Goal: Navigation & Orientation: Find specific page/section

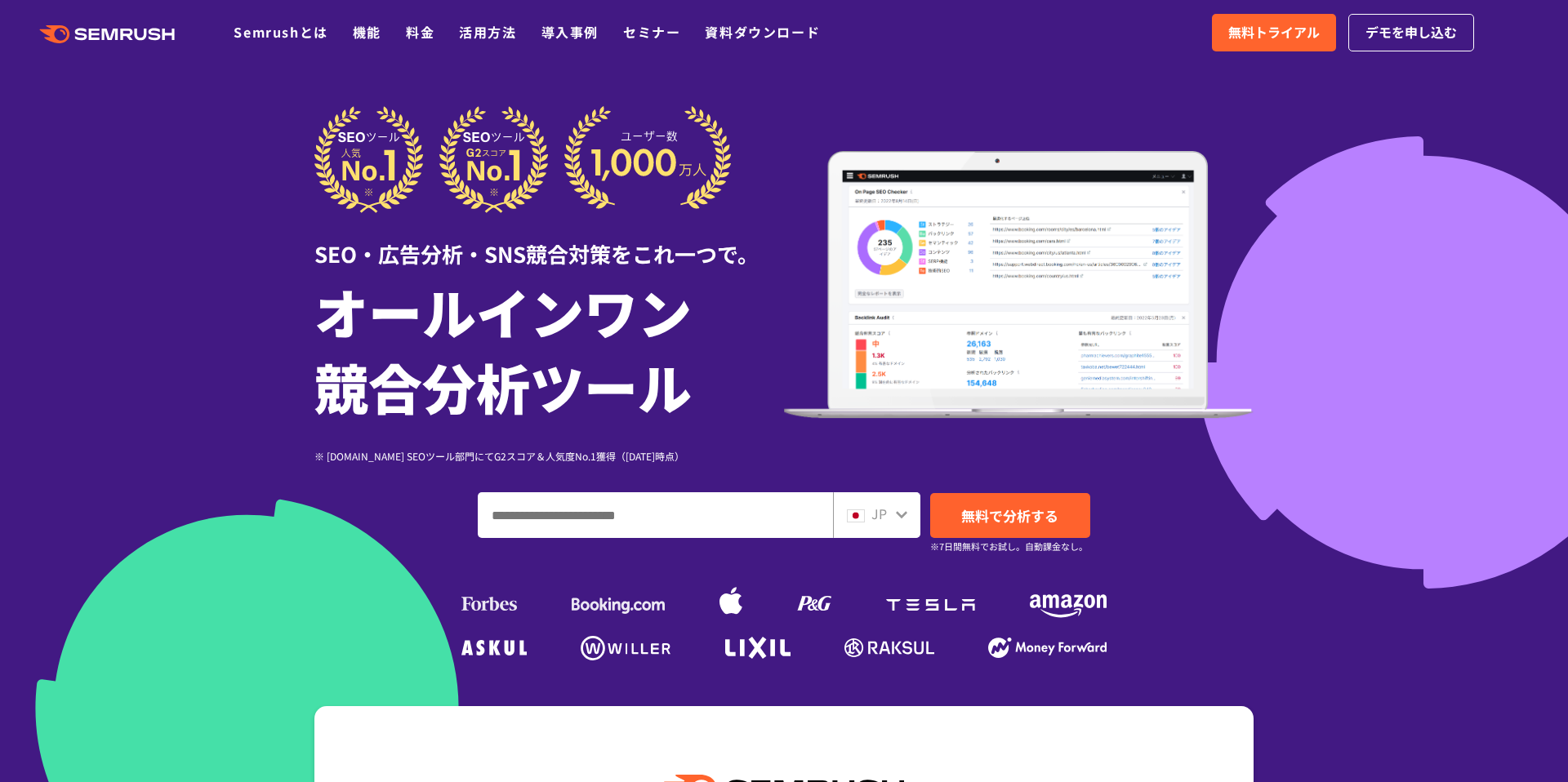
click at [424, 44] on div ".cls {fill: #FF642D;} .cls {fill: #FF642D;} Semrushとは 機能 料金 活用方法 導入事例 セミナー 資料ダウ…" at bounding box center [784, 32] width 1568 height 49
click at [422, 29] on link "料金" at bounding box center [420, 31] width 29 height 19
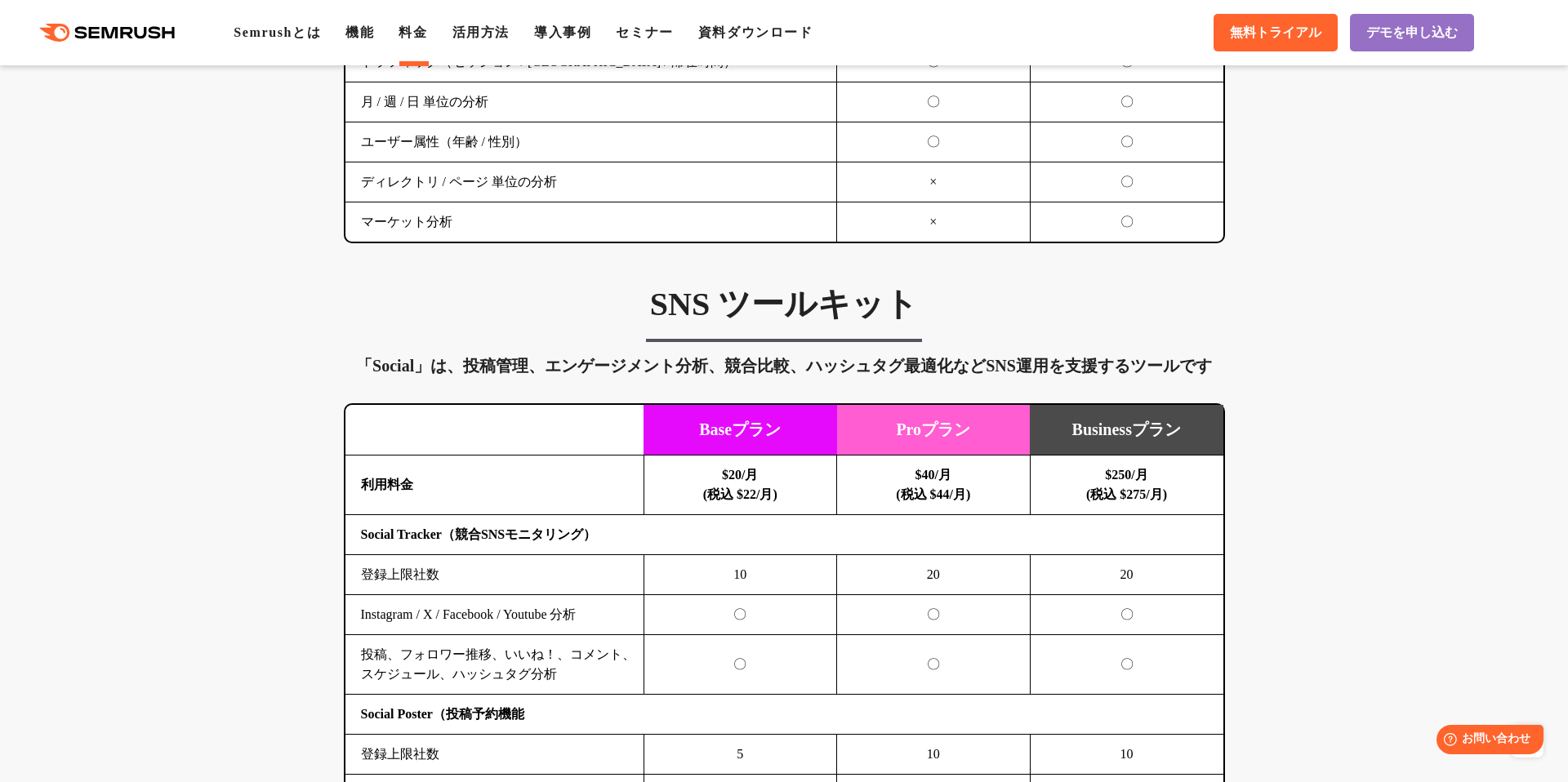
scroll to position [3325, 0]
